Goal: Task Accomplishment & Management: Complete application form

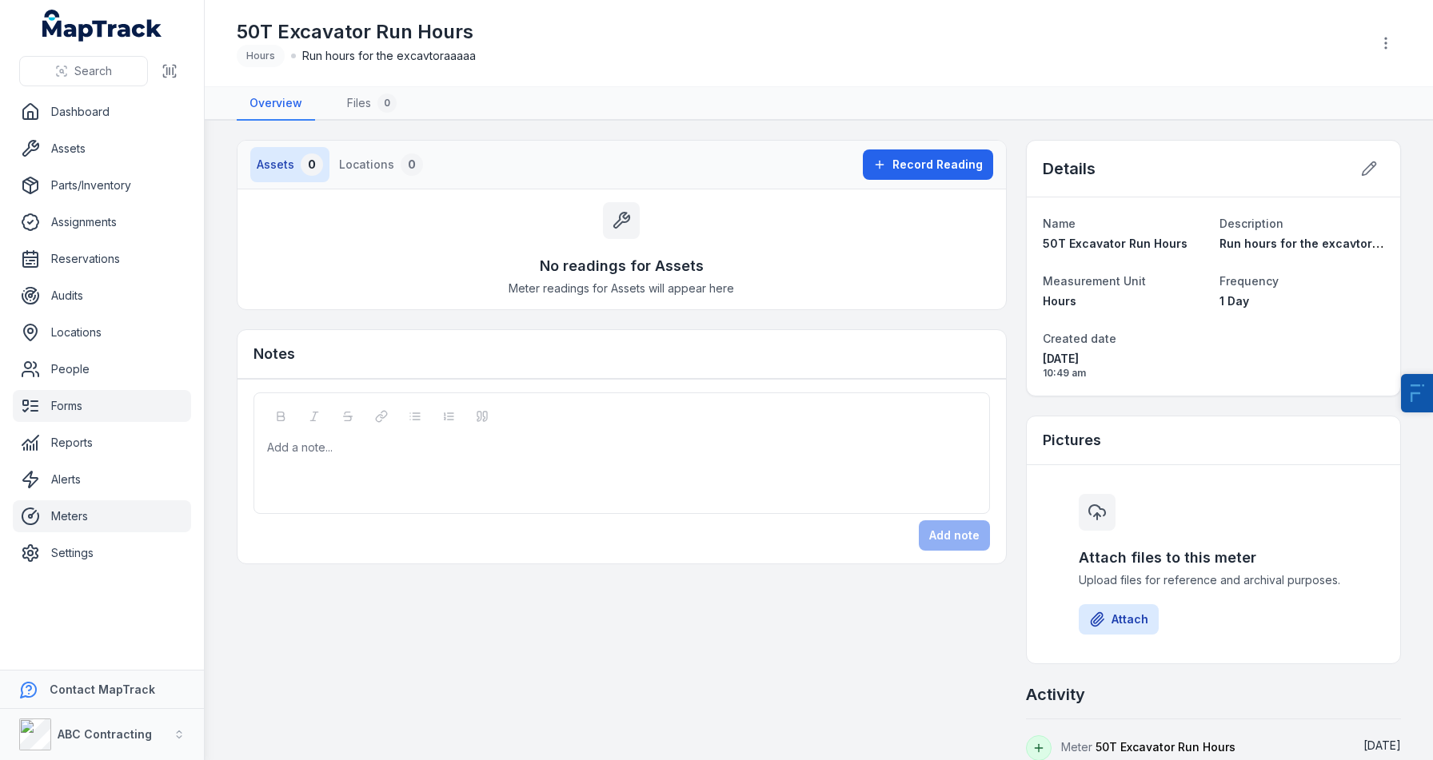
click at [91, 403] on link "Forms" at bounding box center [102, 406] width 178 height 32
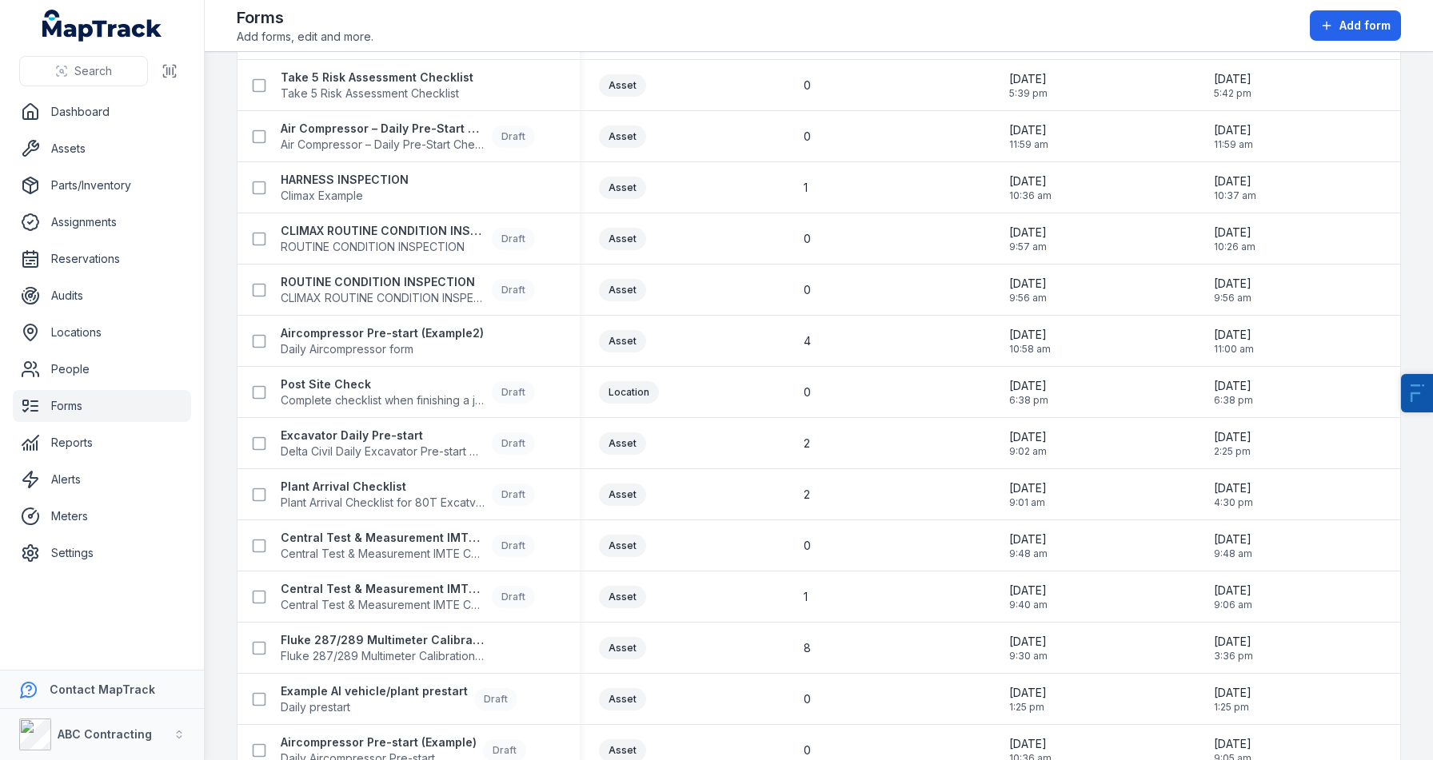
scroll to position [505, 0]
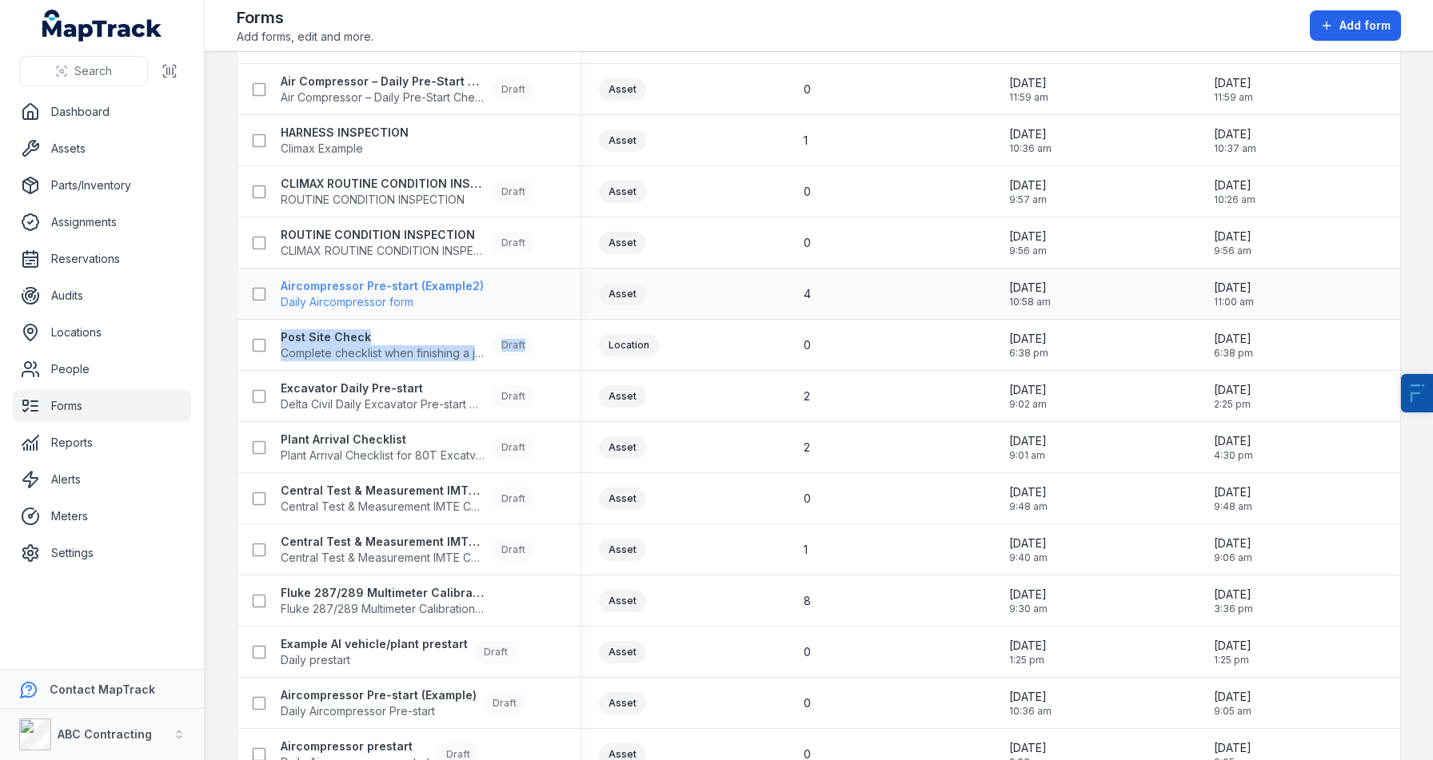
click at [361, 284] on strong "Aircompressor Pre-start (Example2)" at bounding box center [382, 286] width 203 height 16
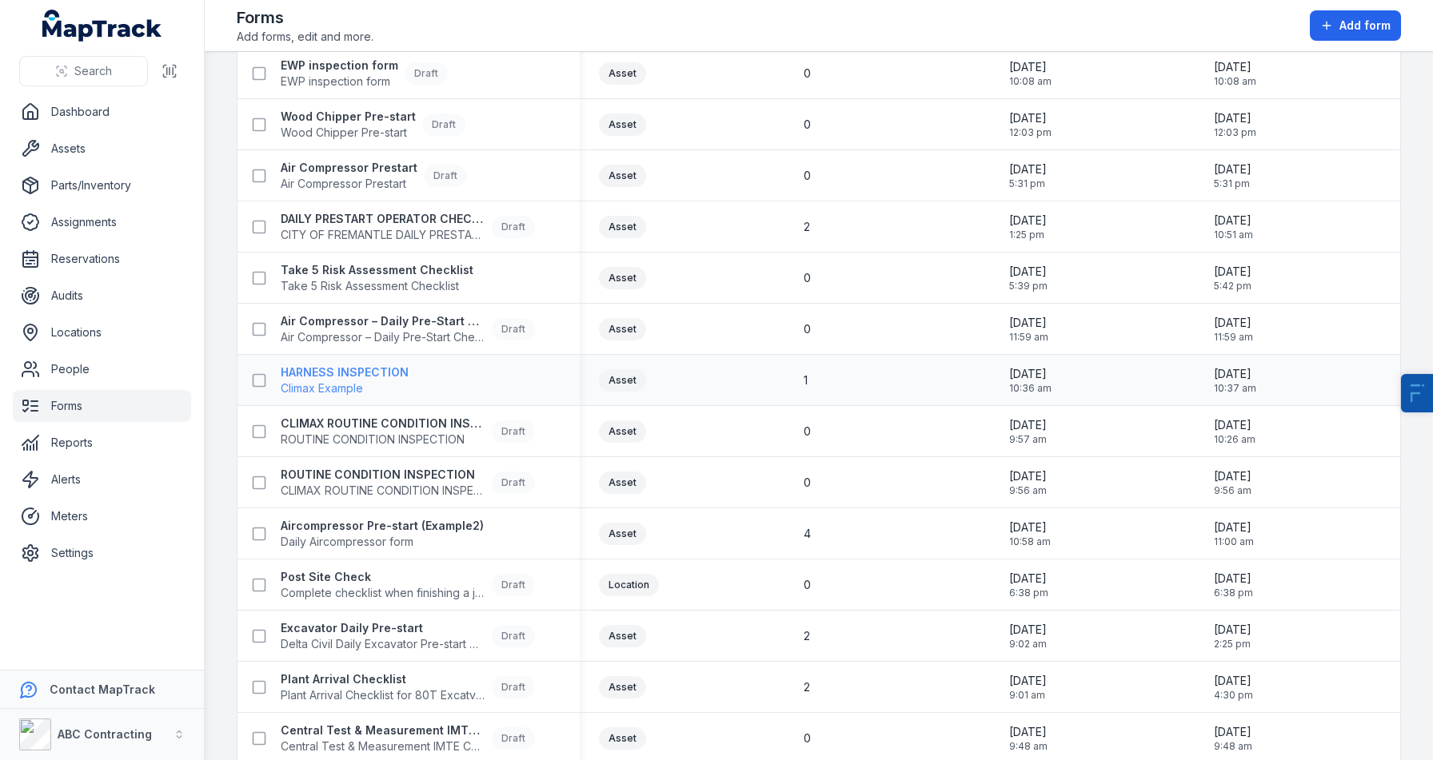
scroll to position [267, 0]
click at [67, 513] on link "Meters" at bounding box center [102, 517] width 178 height 32
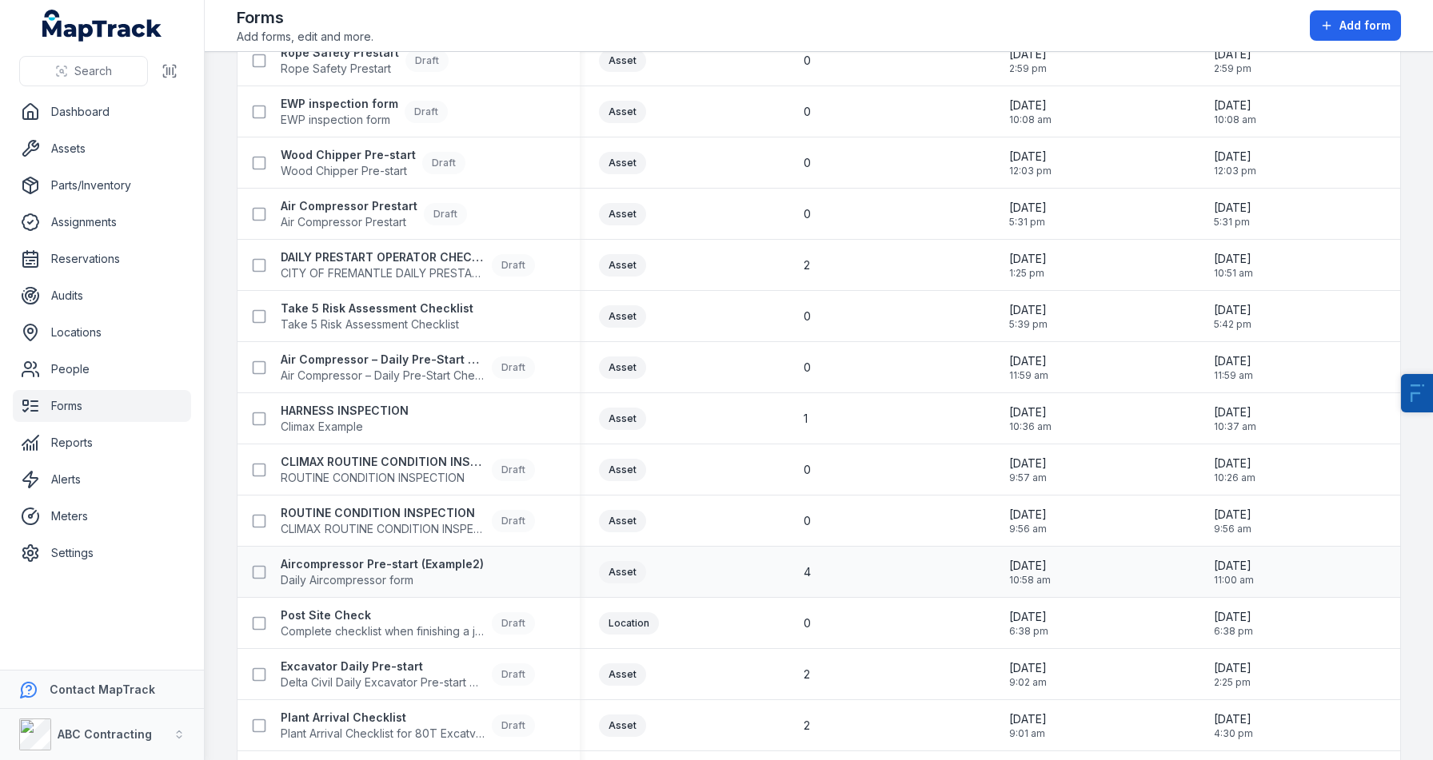
scroll to position [339, 0]
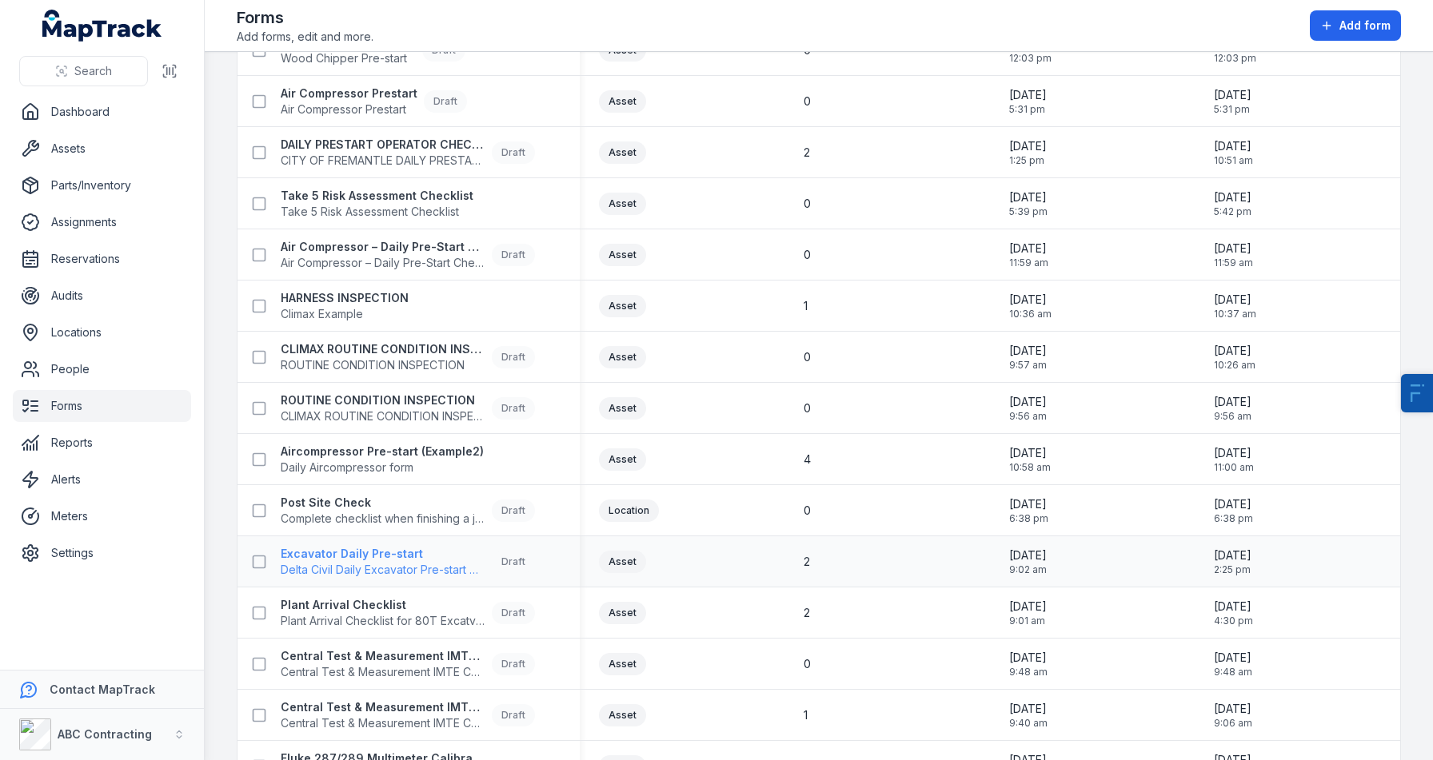
click at [382, 568] on span "Delta Civil Daily Excavator Pre-start Checklist" at bounding box center [383, 570] width 205 height 16
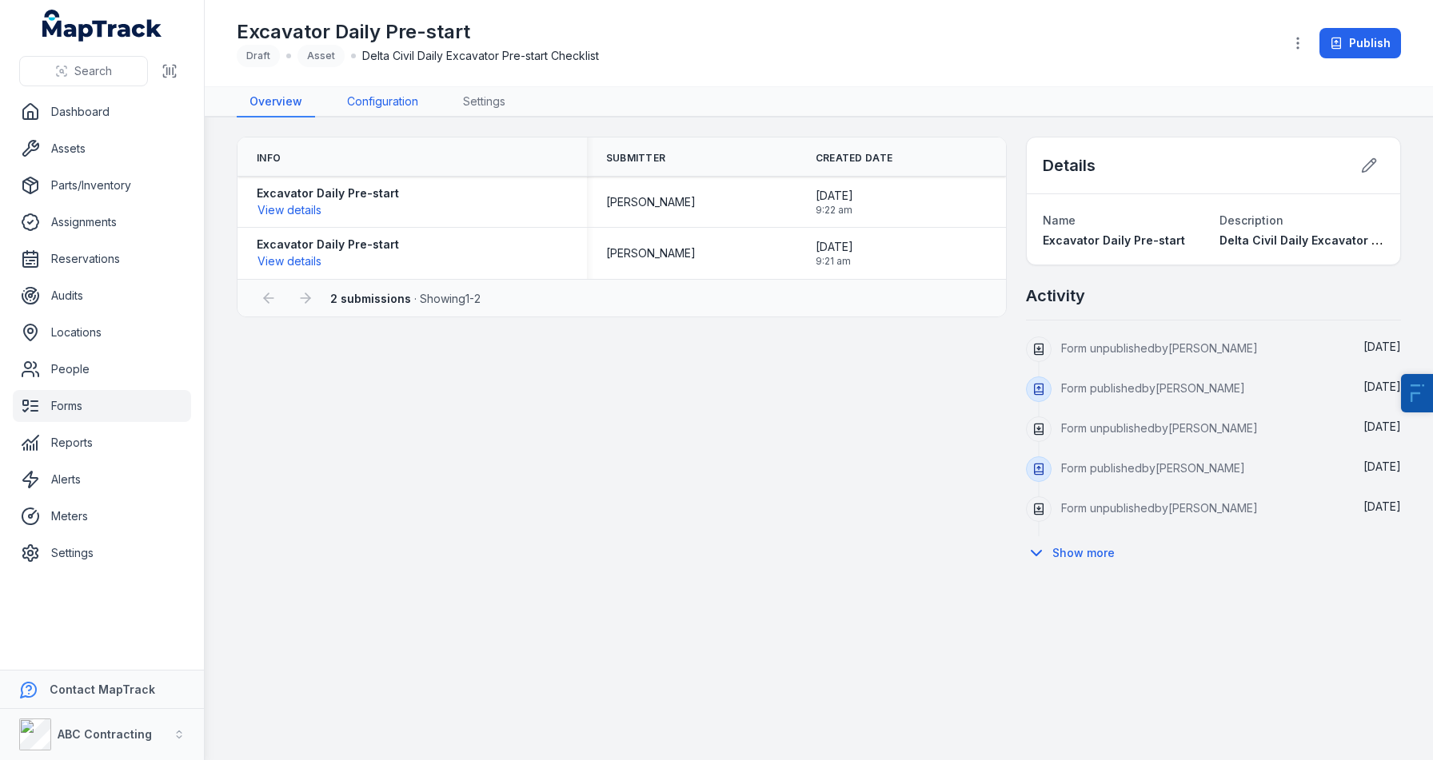
click at [387, 112] on link "Configuration" at bounding box center [382, 102] width 97 height 30
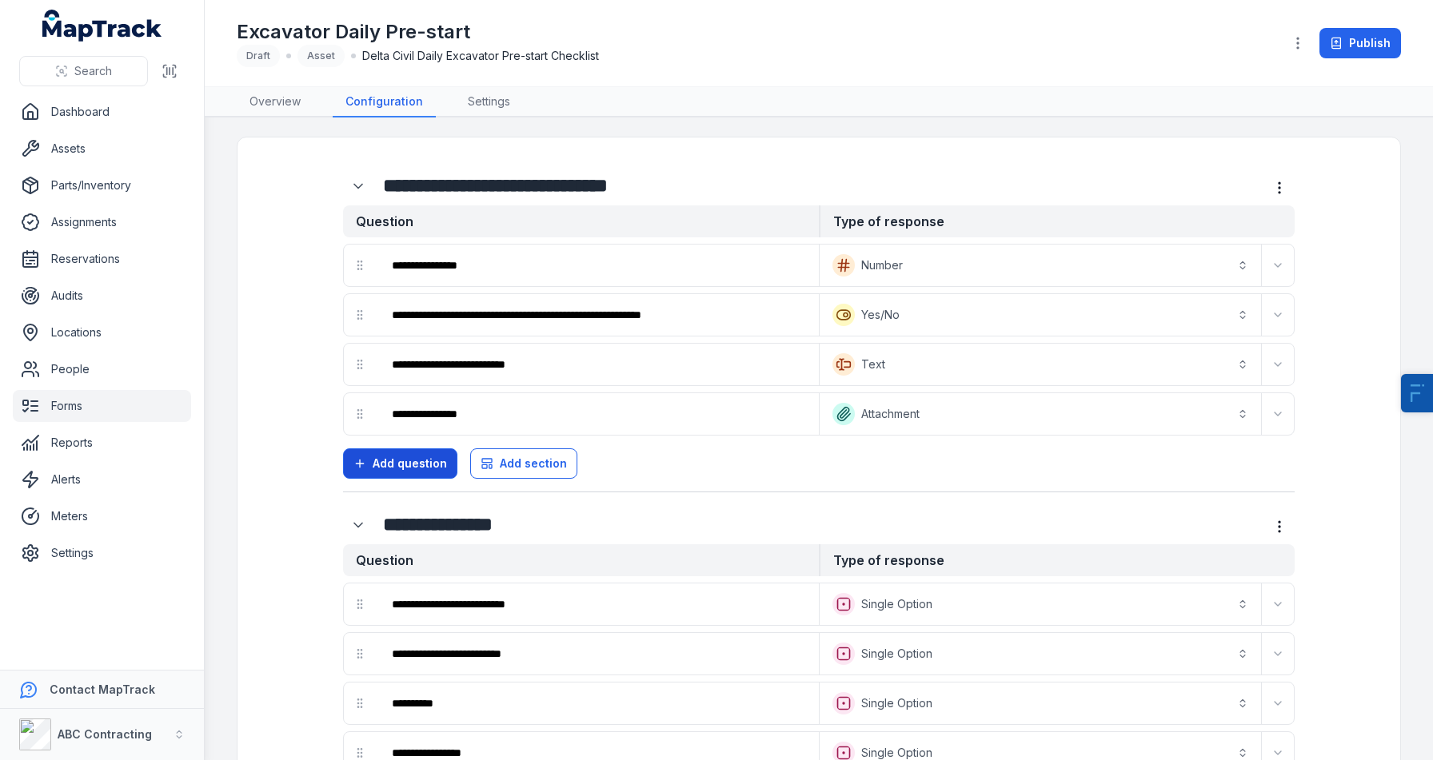
click at [429, 461] on span "Add question" at bounding box center [410, 464] width 74 height 16
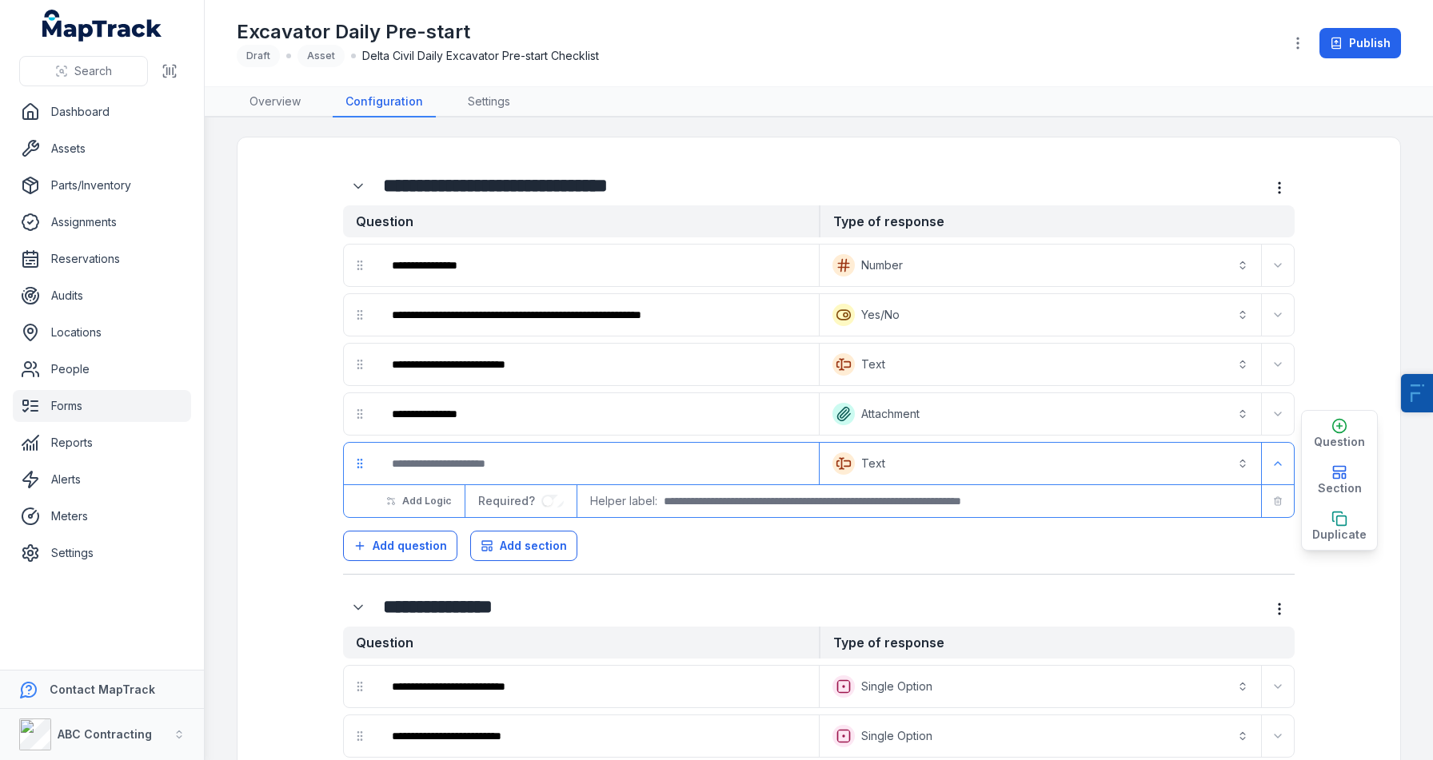
click at [952, 467] on button "Text *******" at bounding box center [1040, 463] width 435 height 35
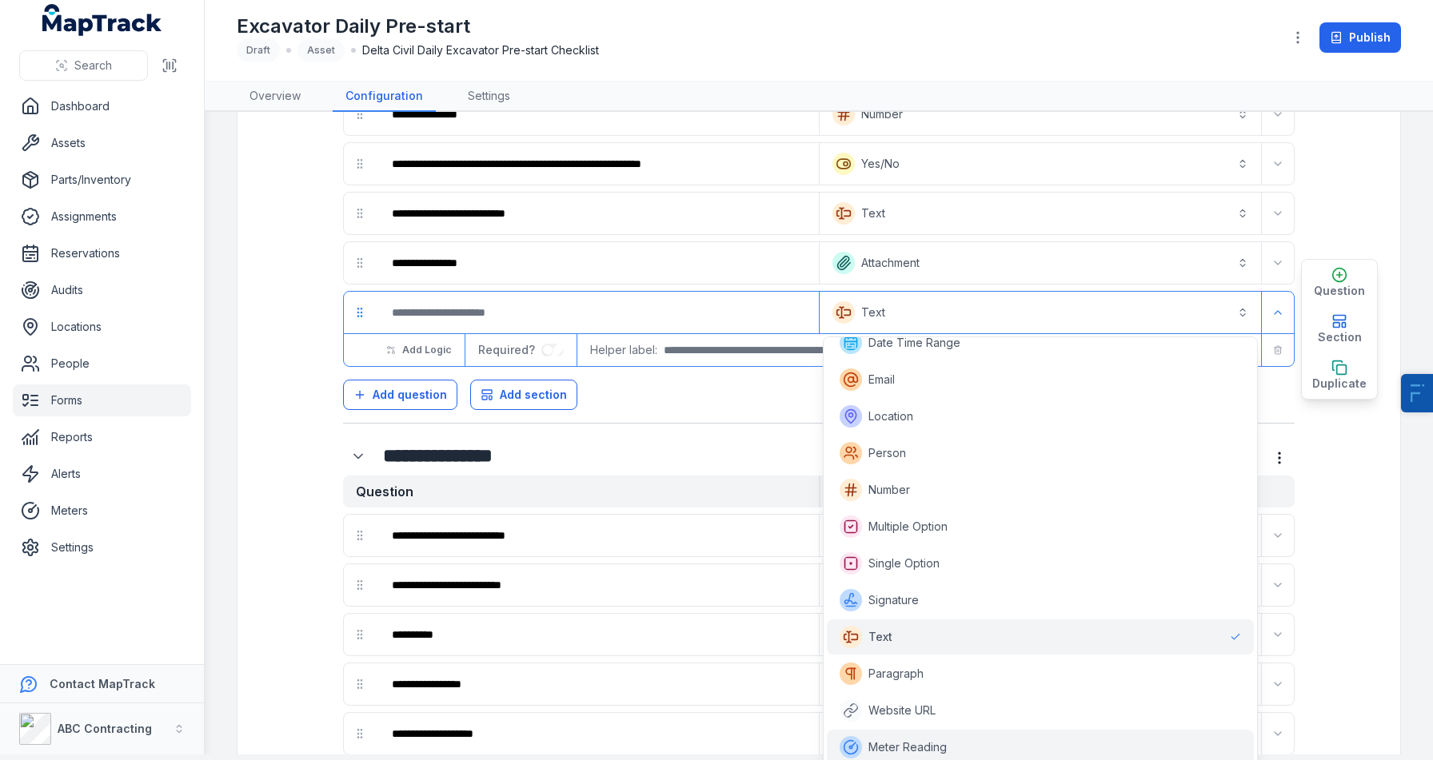
scroll to position [8, 0]
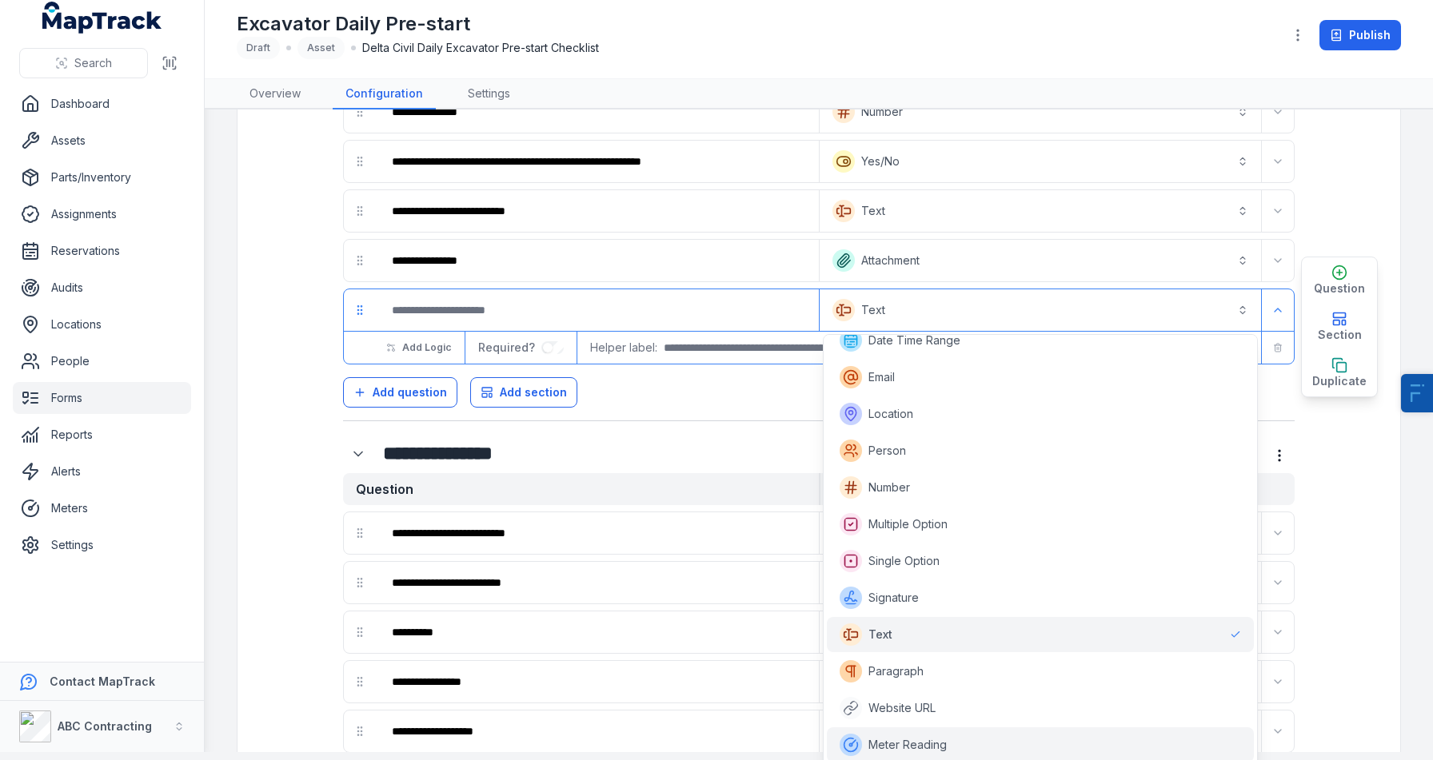
click at [890, 748] on span "Meter Reading" at bounding box center [907, 745] width 78 height 16
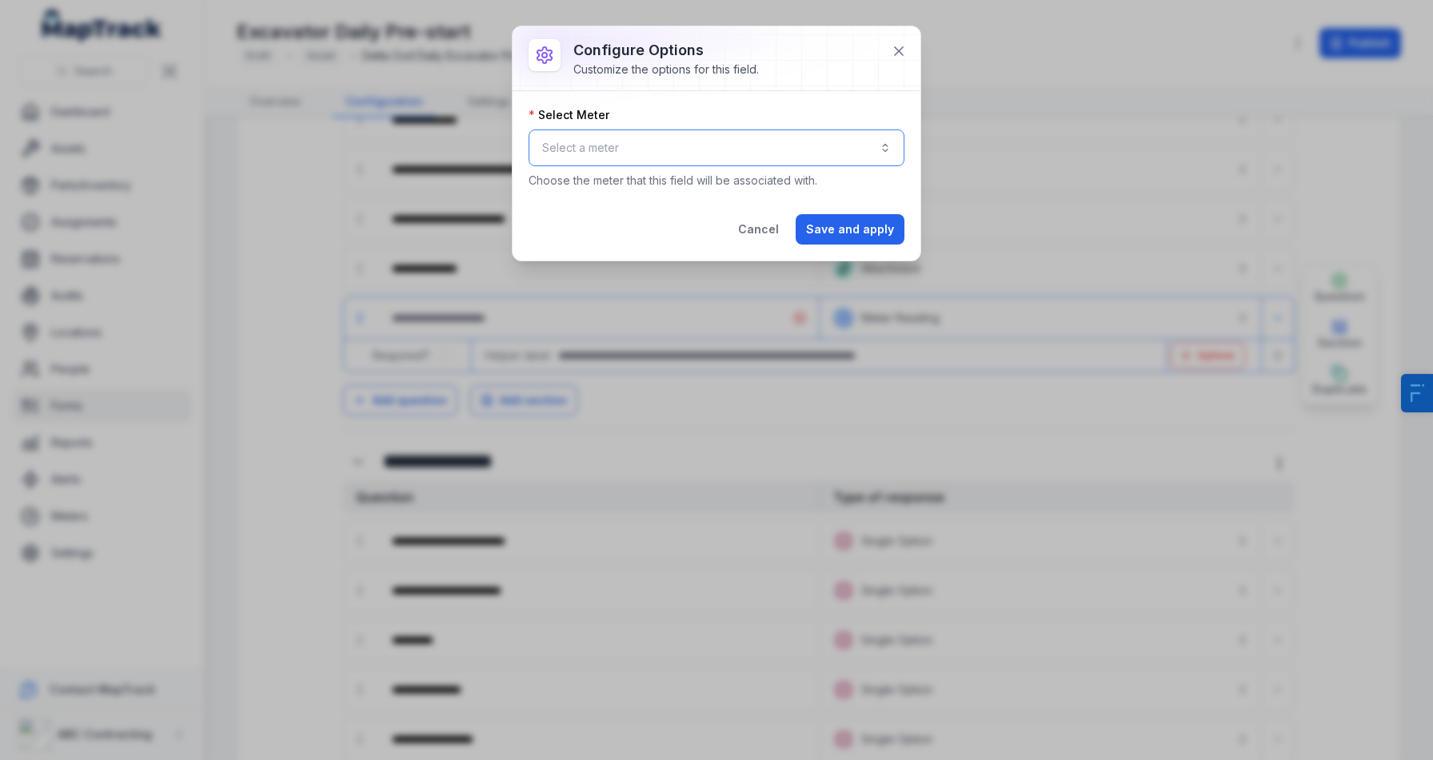
click at [642, 150] on button "Select a meter" at bounding box center [717, 148] width 376 height 37
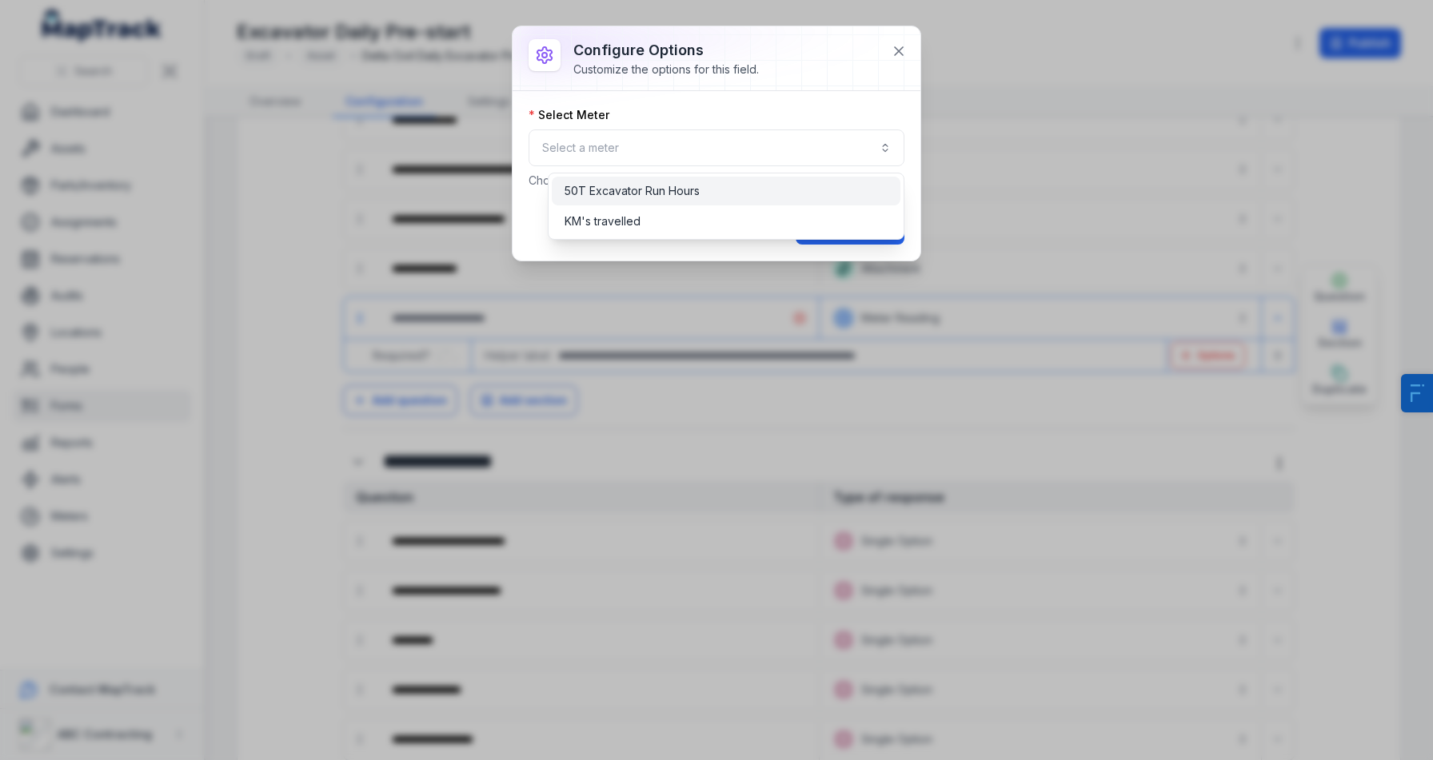
click at [649, 189] on span "50T Excavator Run Hours" at bounding box center [631, 191] width 135 height 16
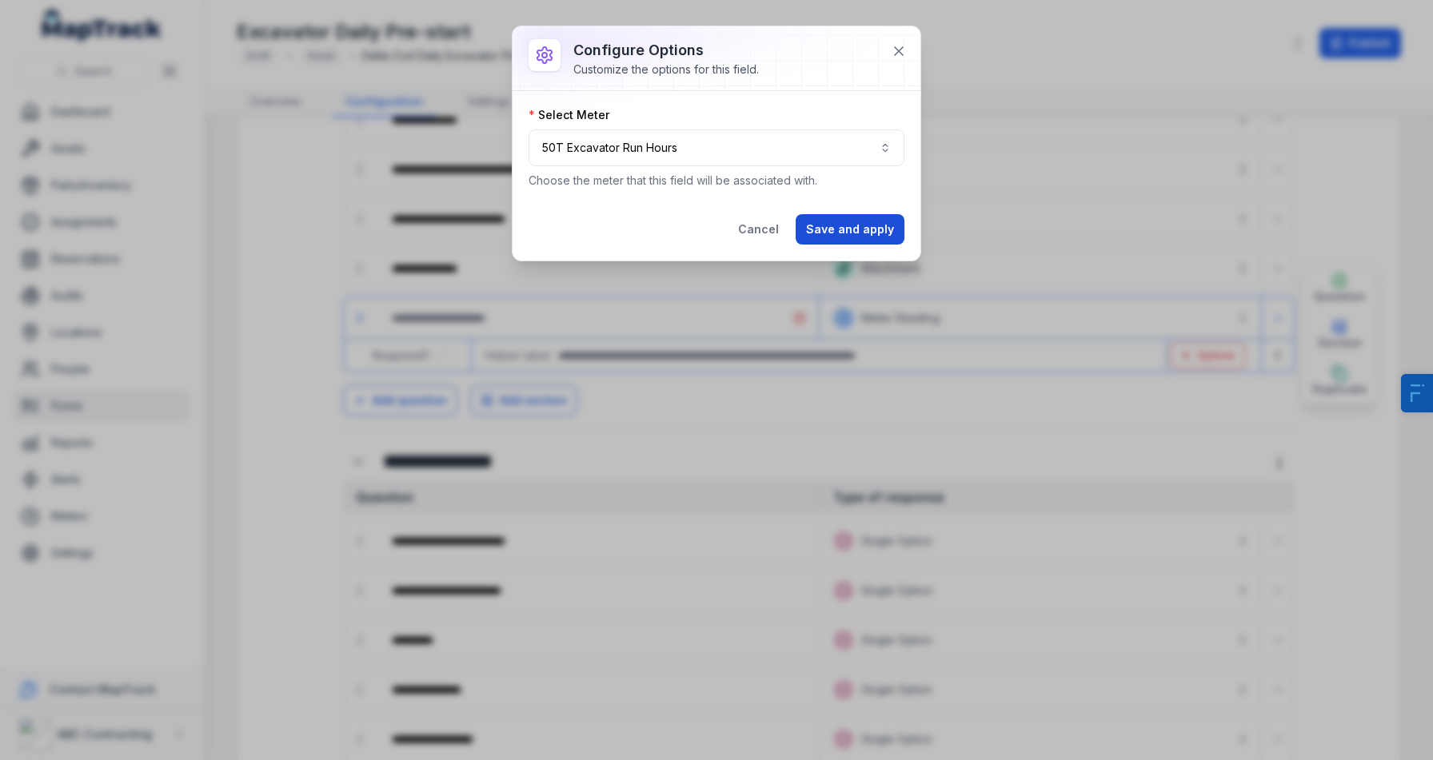
click at [858, 229] on button "Save and apply" at bounding box center [850, 229] width 109 height 30
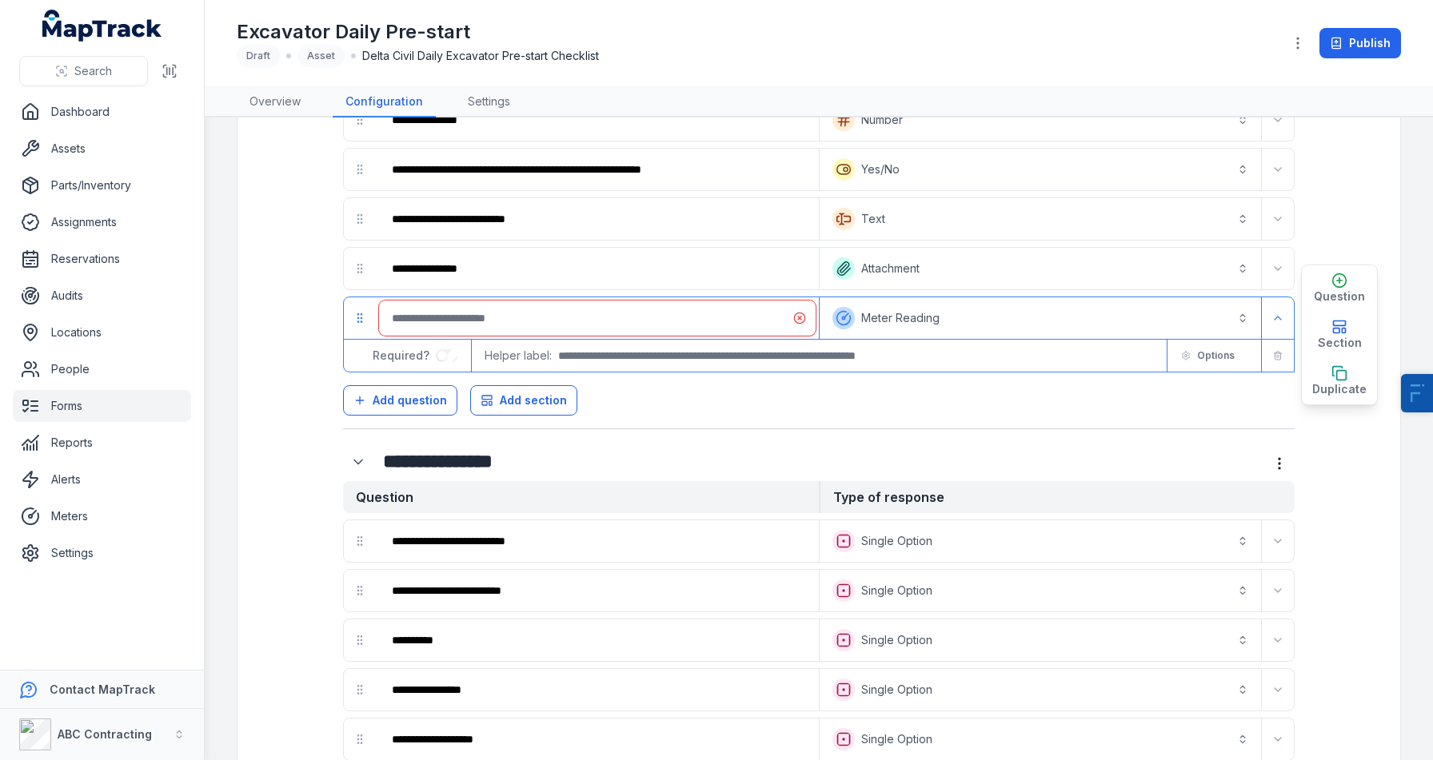
click at [550, 324] on input ":r9u:-form-item-label" at bounding box center [597, 318] width 437 height 35
type input "*********"
click at [961, 334] on button "**********" at bounding box center [1040, 318] width 435 height 35
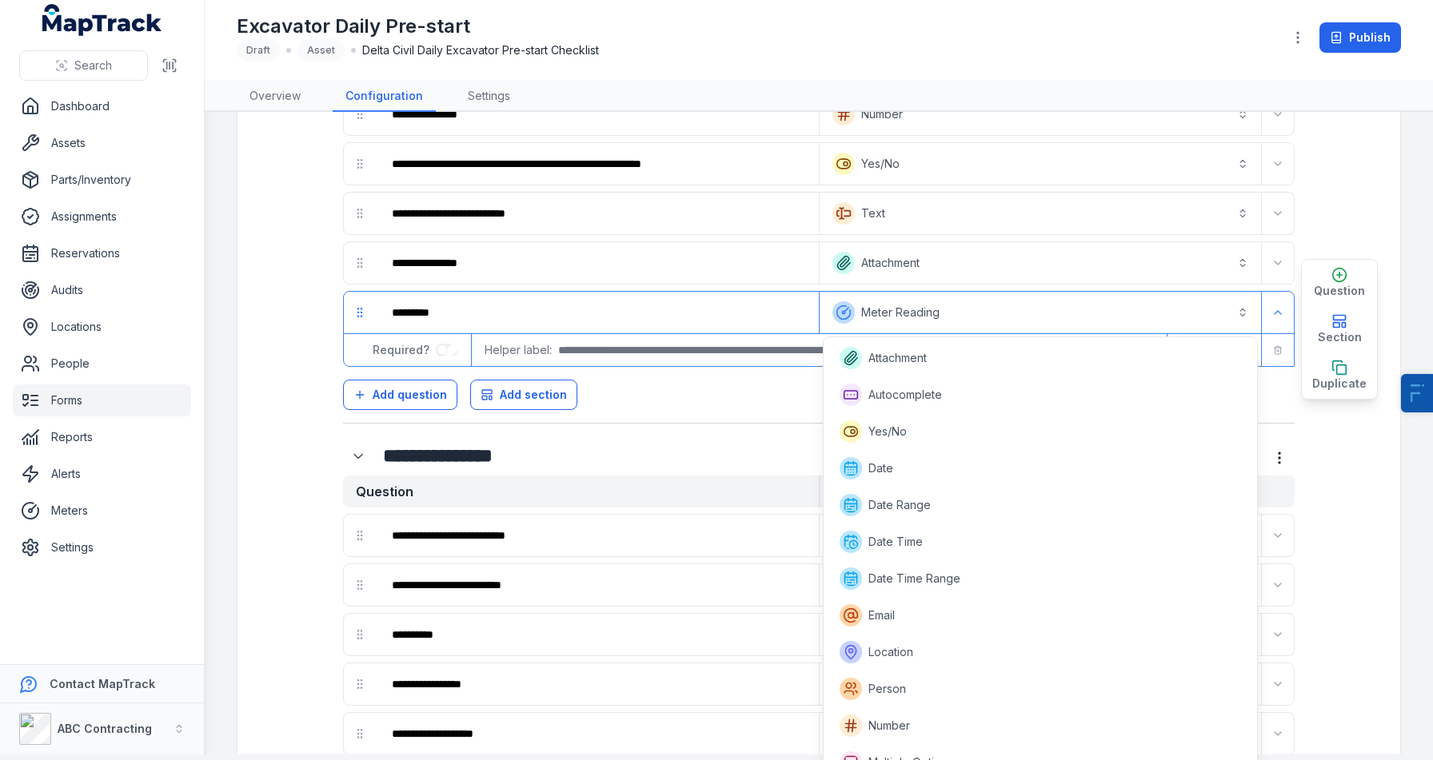
scroll to position [238, 0]
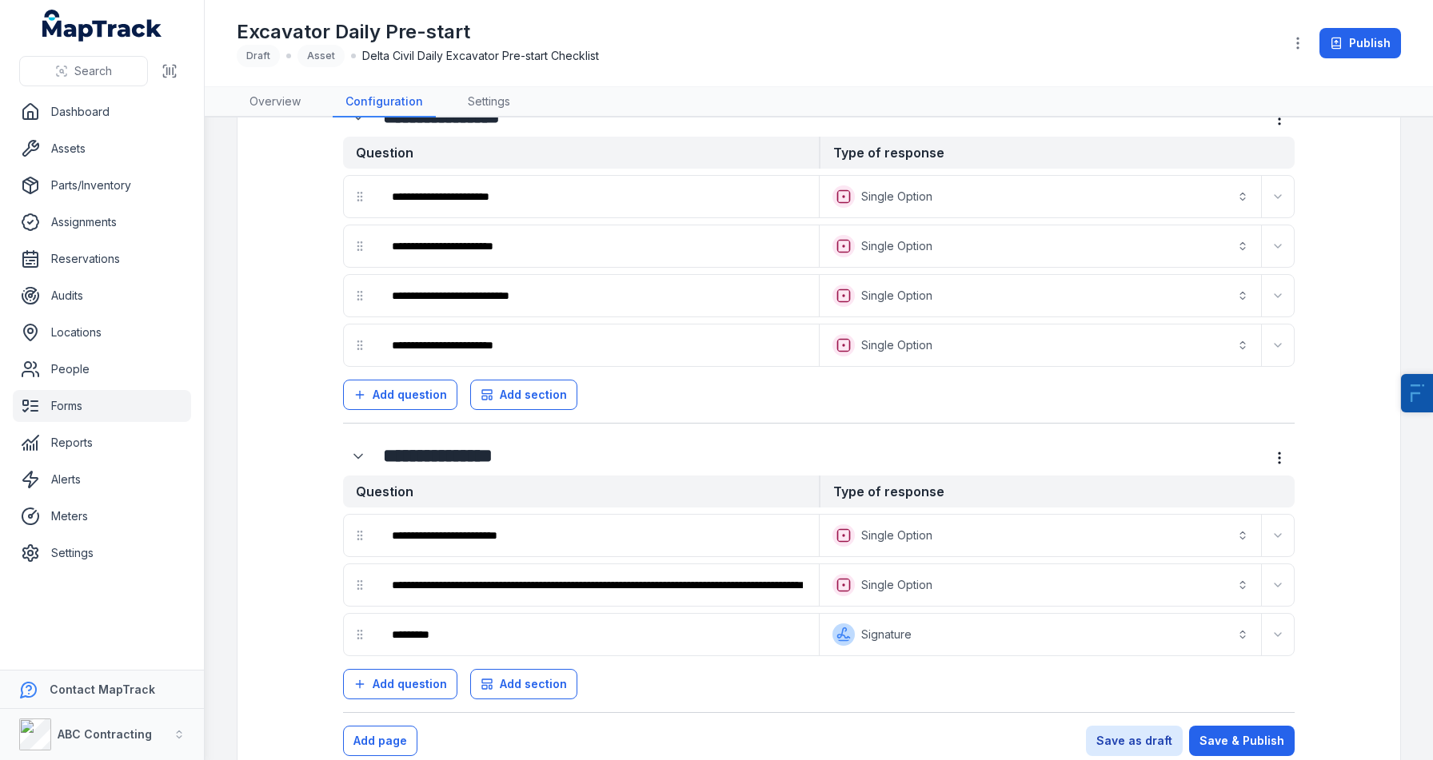
scroll to position [1498, 0]
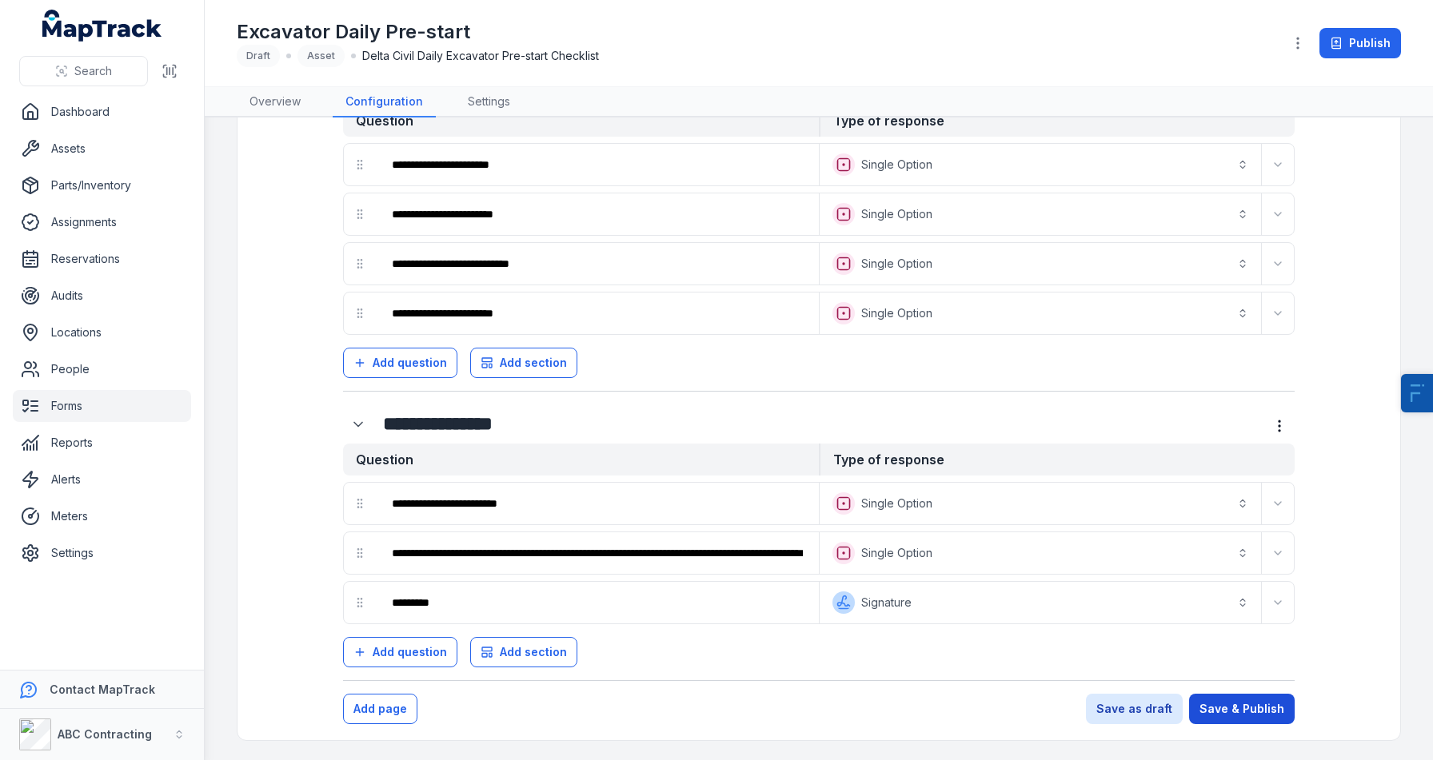
click at [1225, 700] on button "Save & Publish" at bounding box center [1242, 709] width 106 height 30
